Goal: Navigation & Orientation: Find specific page/section

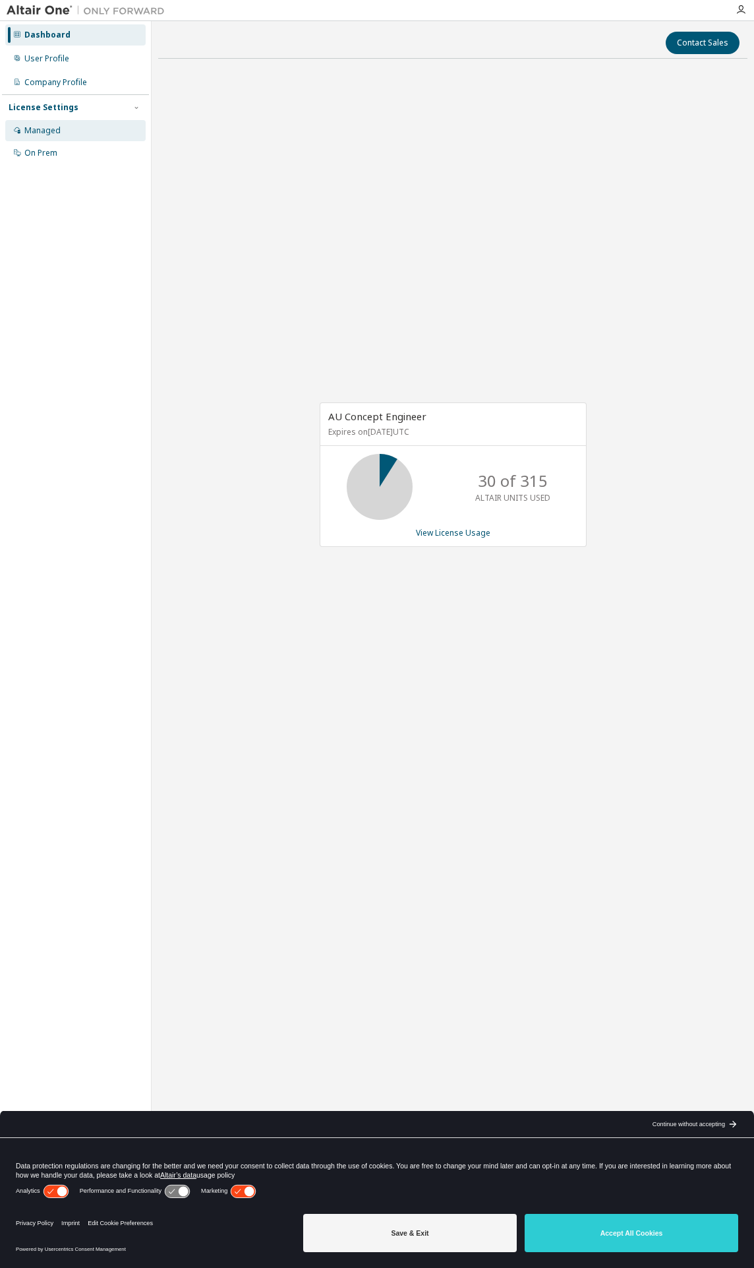
click at [58, 133] on div "Managed" at bounding box center [42, 130] width 36 height 11
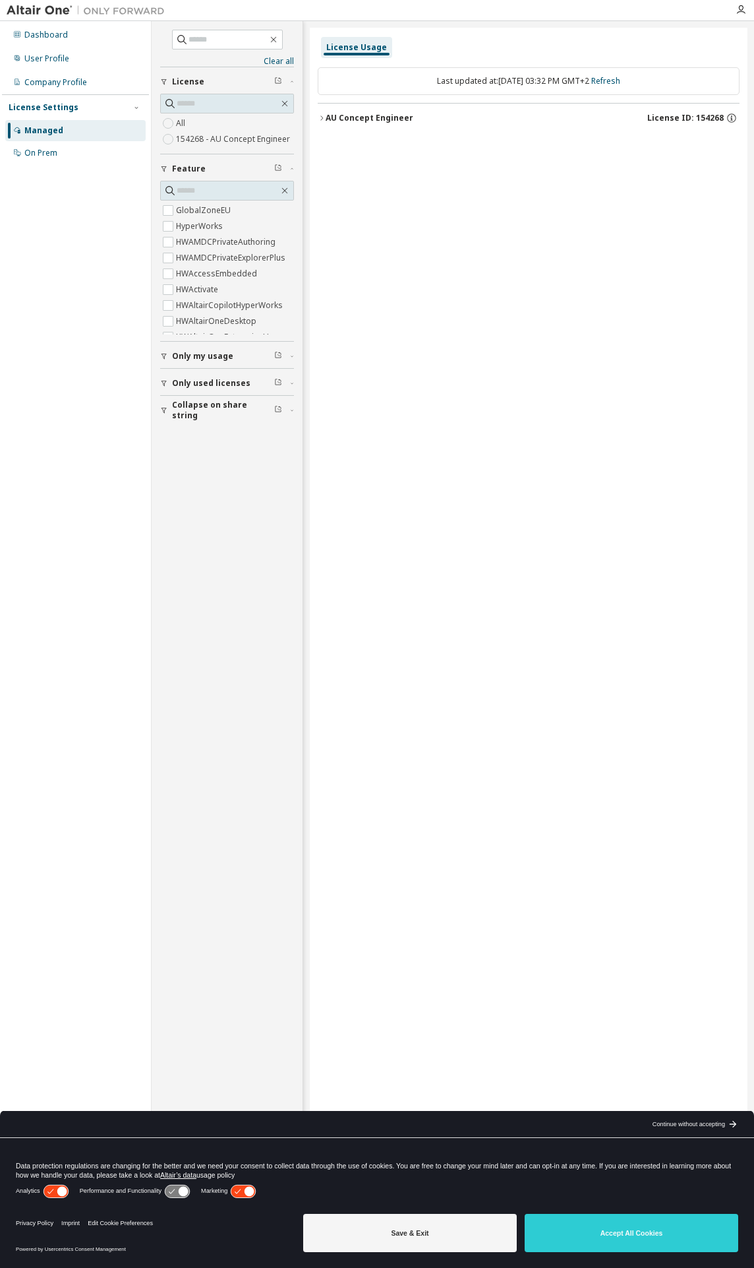
click at [327, 119] on div "AU Concept Engineer" at bounding box center [370, 118] width 88 height 11
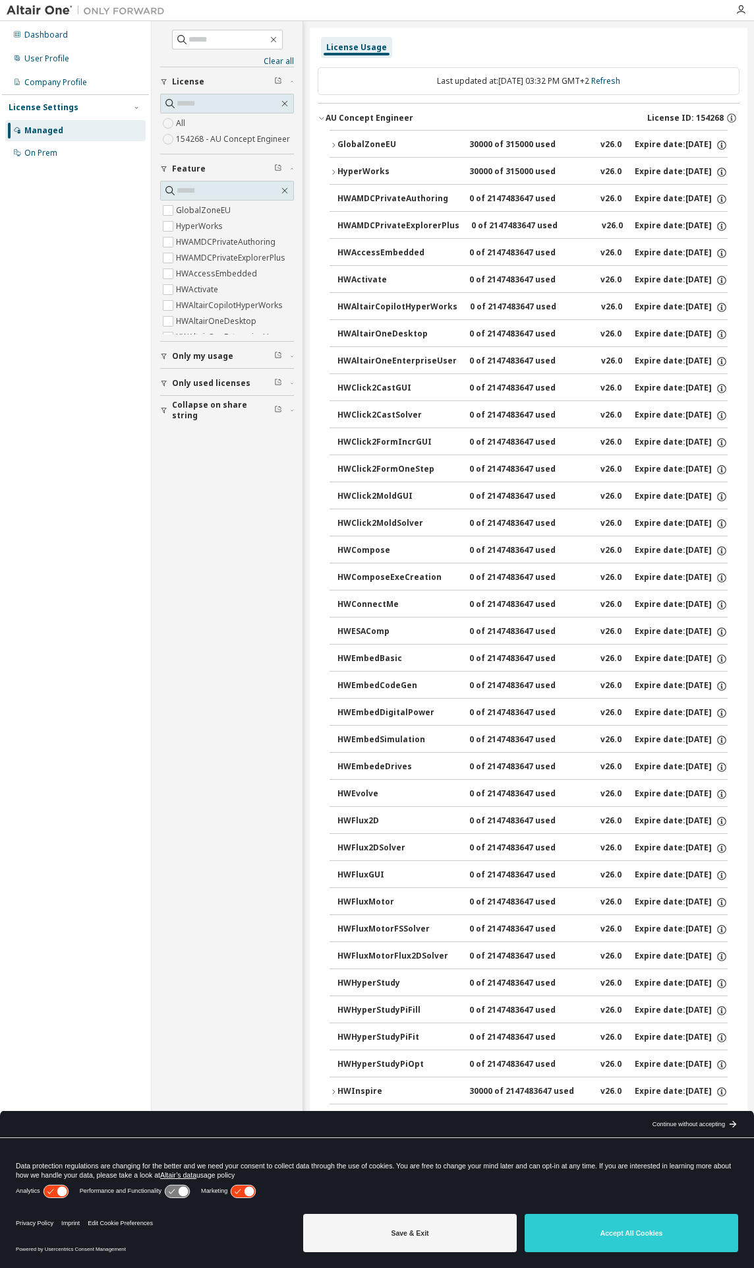
click at [324, 115] on icon "button" at bounding box center [322, 118] width 8 height 8
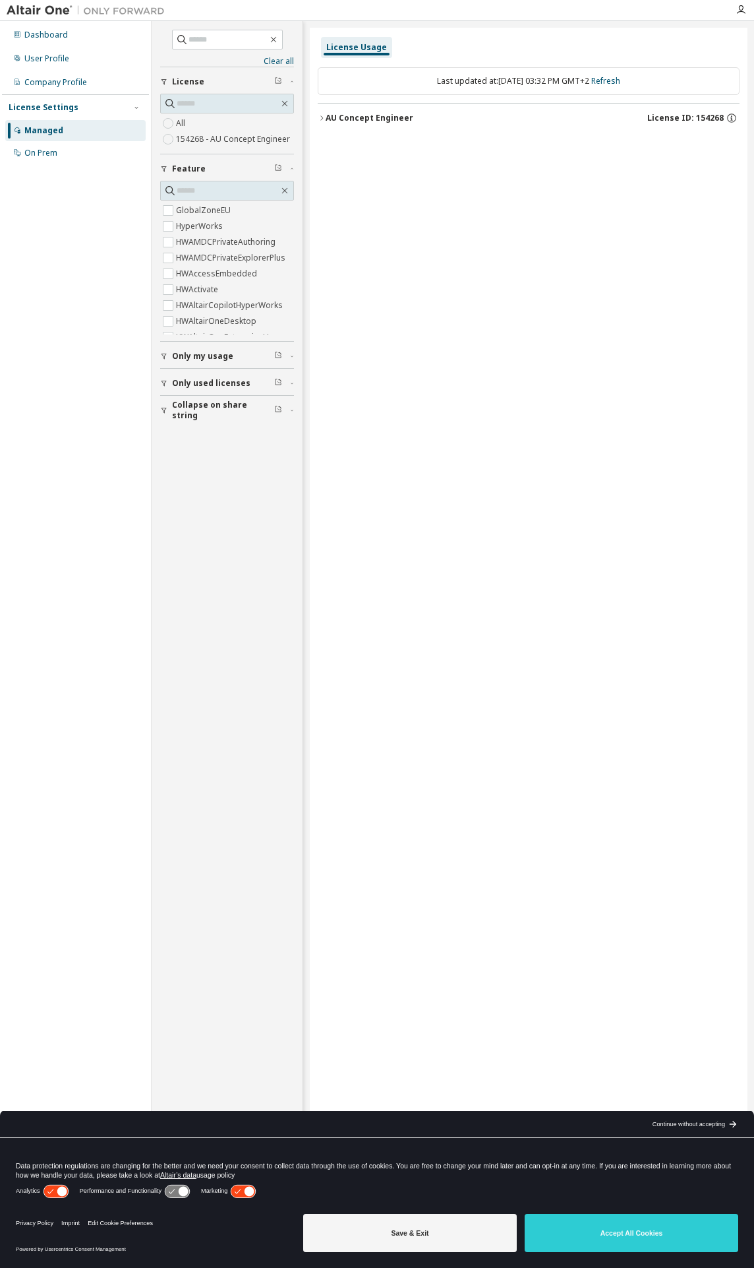
click at [219, 382] on span "Only used licenses" at bounding box center [211, 383] width 78 height 11
click at [232, 361] on button "Only my usage" at bounding box center [227, 356] width 134 height 29
click at [234, 360] on button "Only my usage" at bounding box center [227, 356] width 134 height 29
click at [39, 83] on div "Company Profile" at bounding box center [55, 82] width 63 height 11
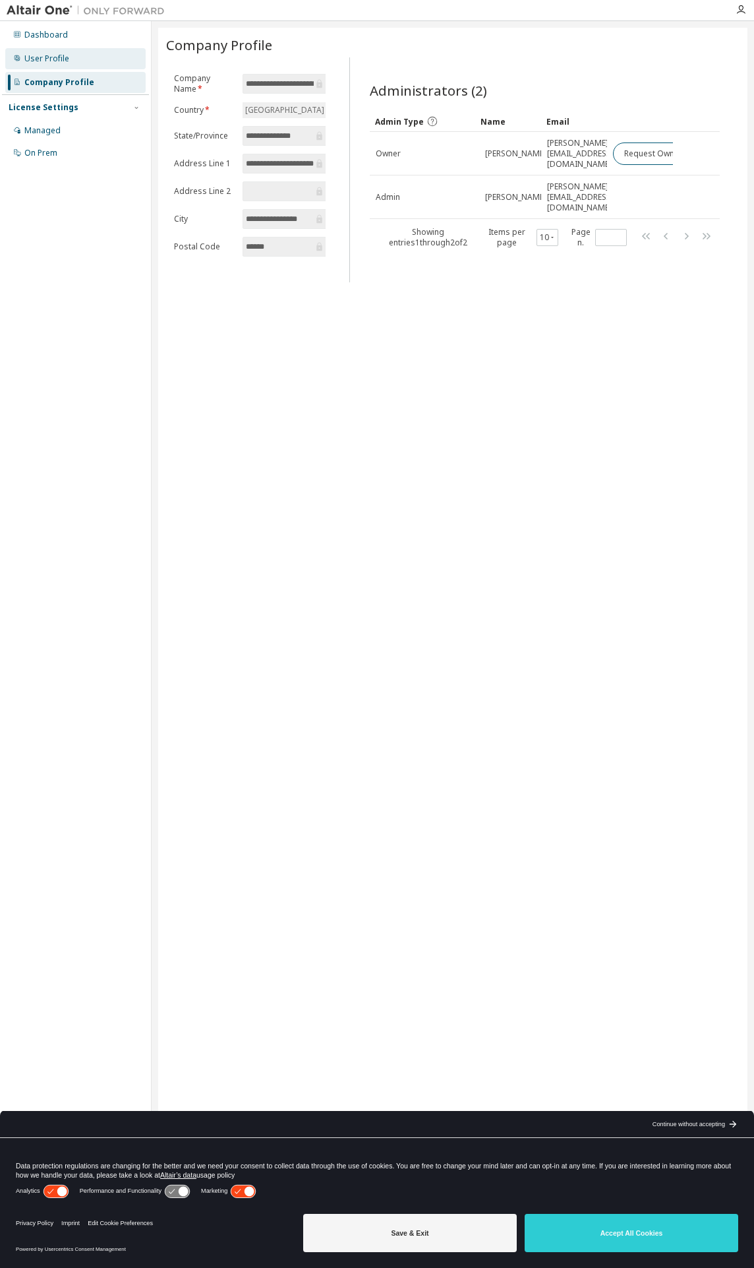
click at [46, 59] on div "User Profile" at bounding box center [46, 58] width 45 height 11
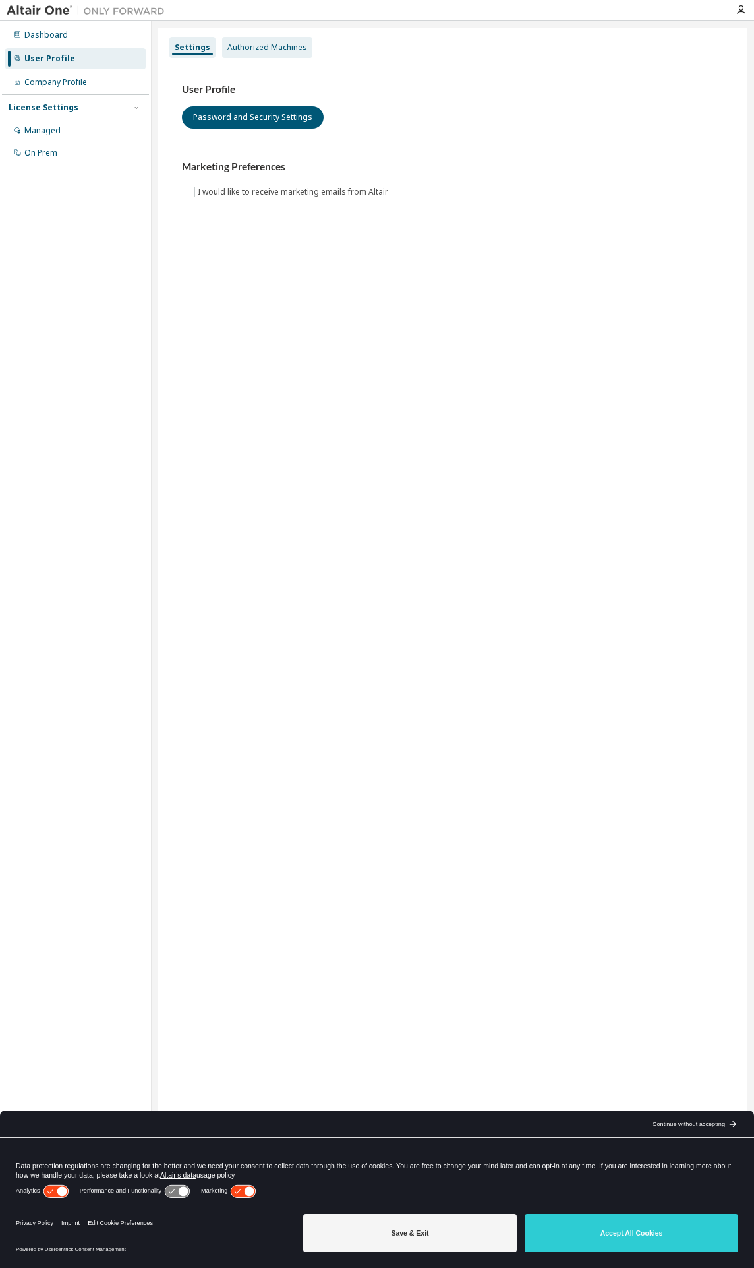
click at [297, 52] on div "Authorized Machines" at bounding box center [268, 47] width 80 height 11
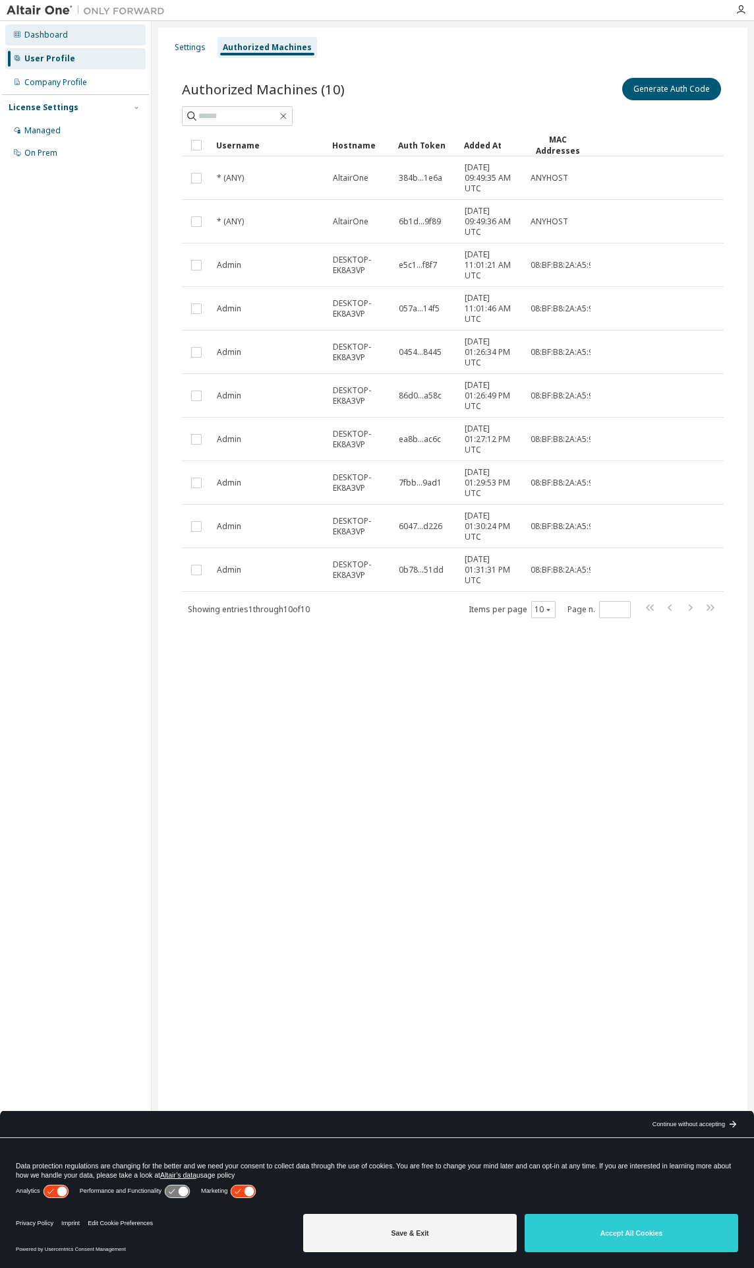
click at [51, 38] on div "Dashboard" at bounding box center [46, 35] width 44 height 11
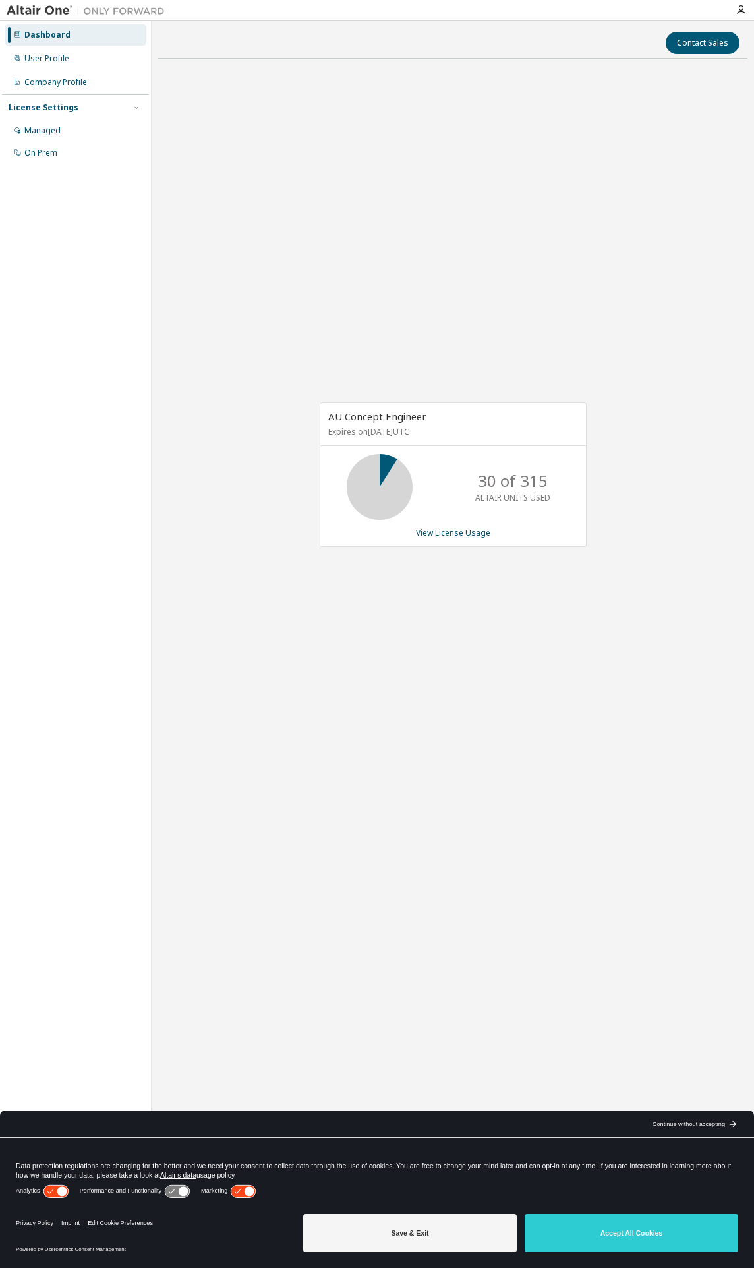
click at [40, 13] on img at bounding box center [89, 10] width 165 height 13
